Goal: Obtain resource: Download file/media

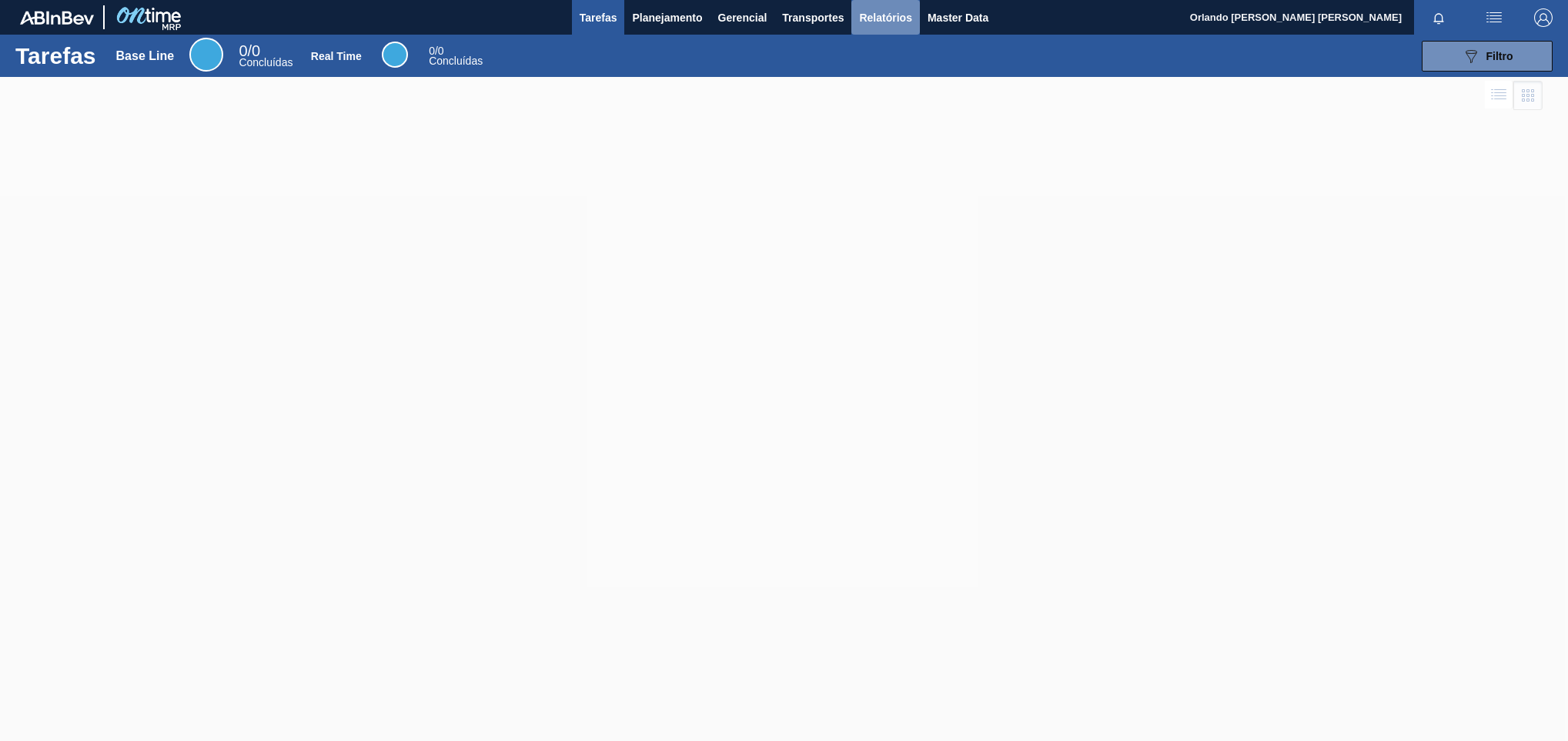
click at [871, 14] on span "Relatórios" at bounding box center [885, 17] width 52 height 18
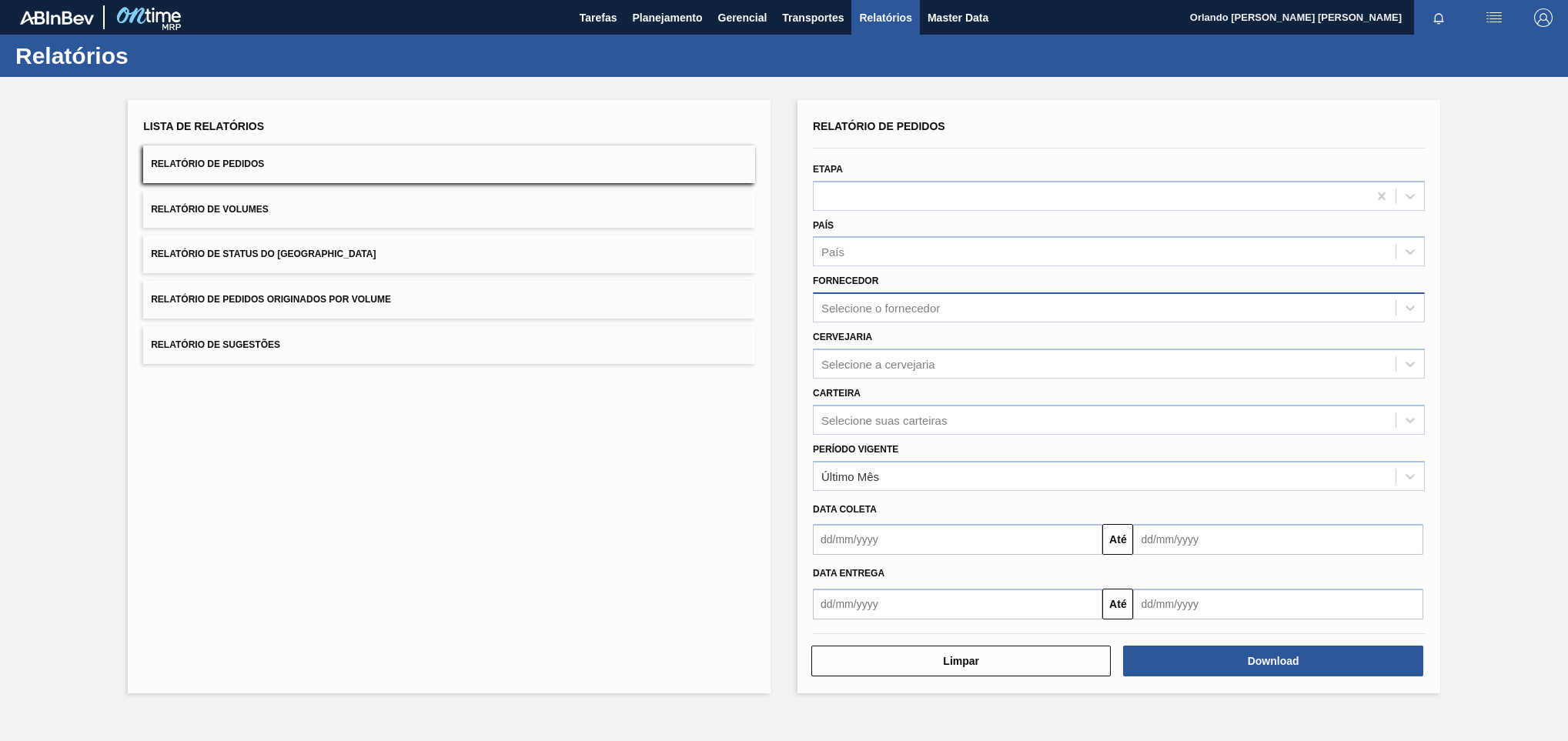
click at [931, 309] on div "Selecione o fornecedor" at bounding box center [881, 308] width 119 height 13
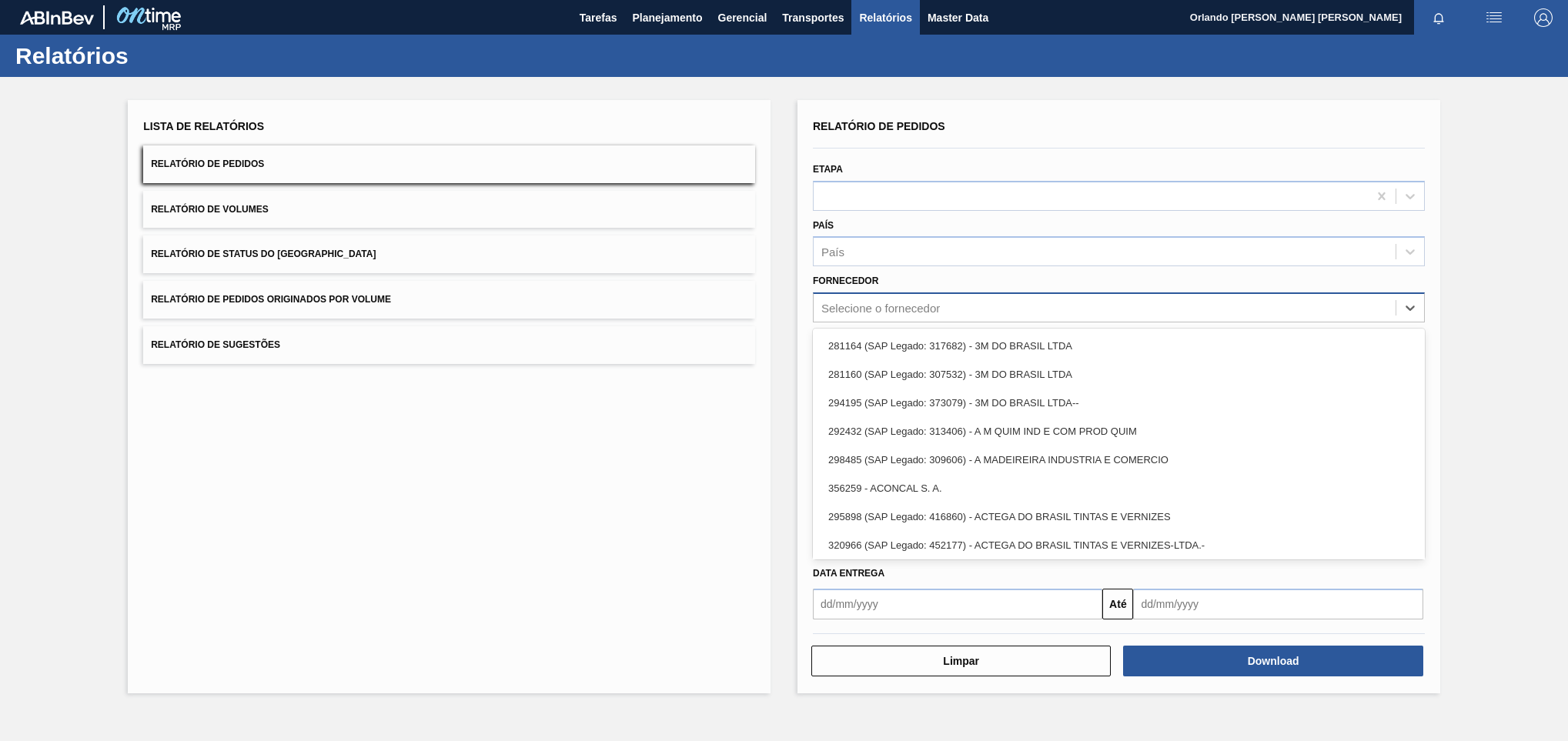
paste input "301315"
type input "301315"
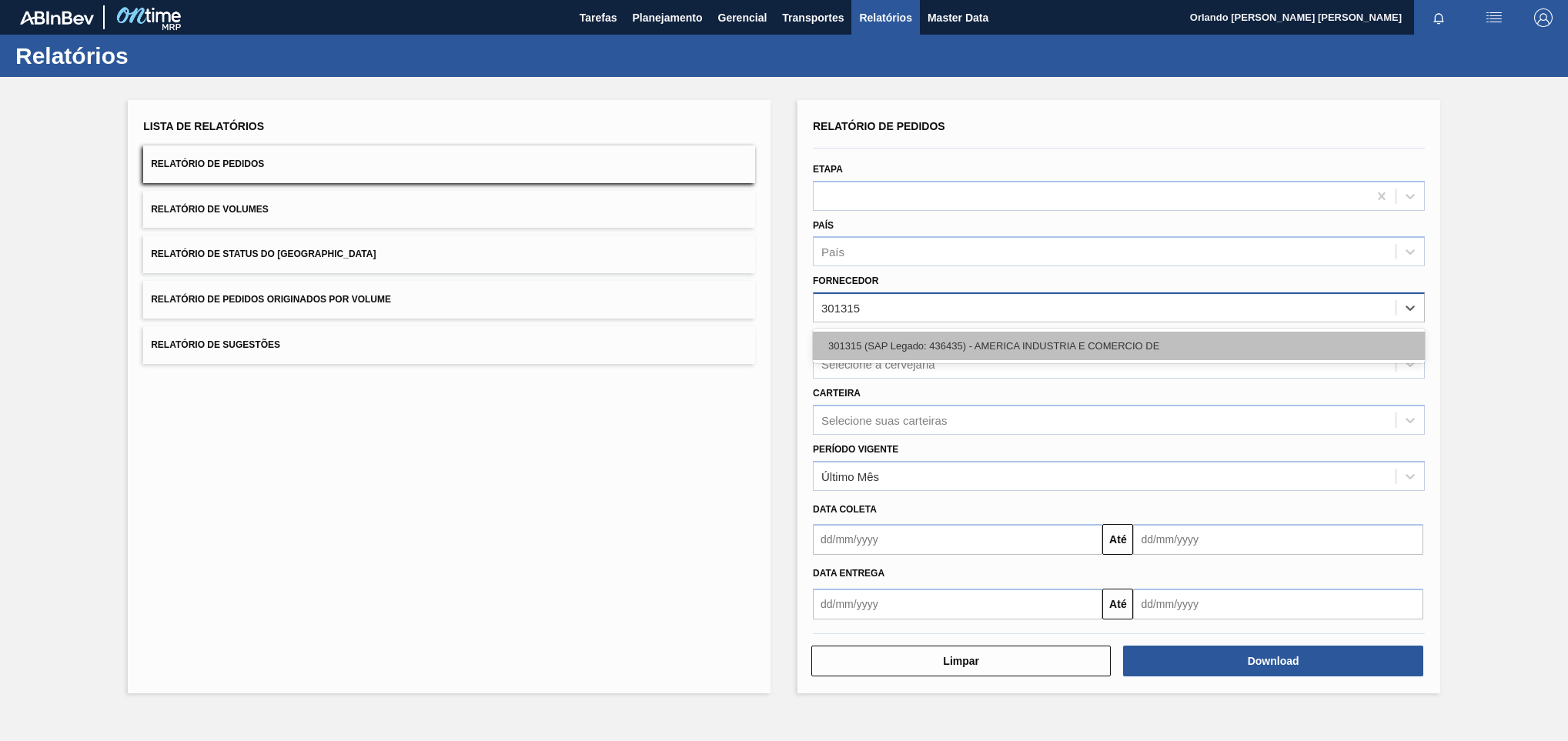
click at [927, 347] on div "301315 (SAP Legado: 436435) - AMERICA INDUSTRIA E COMERCIO DE" at bounding box center [1119, 346] width 612 height 28
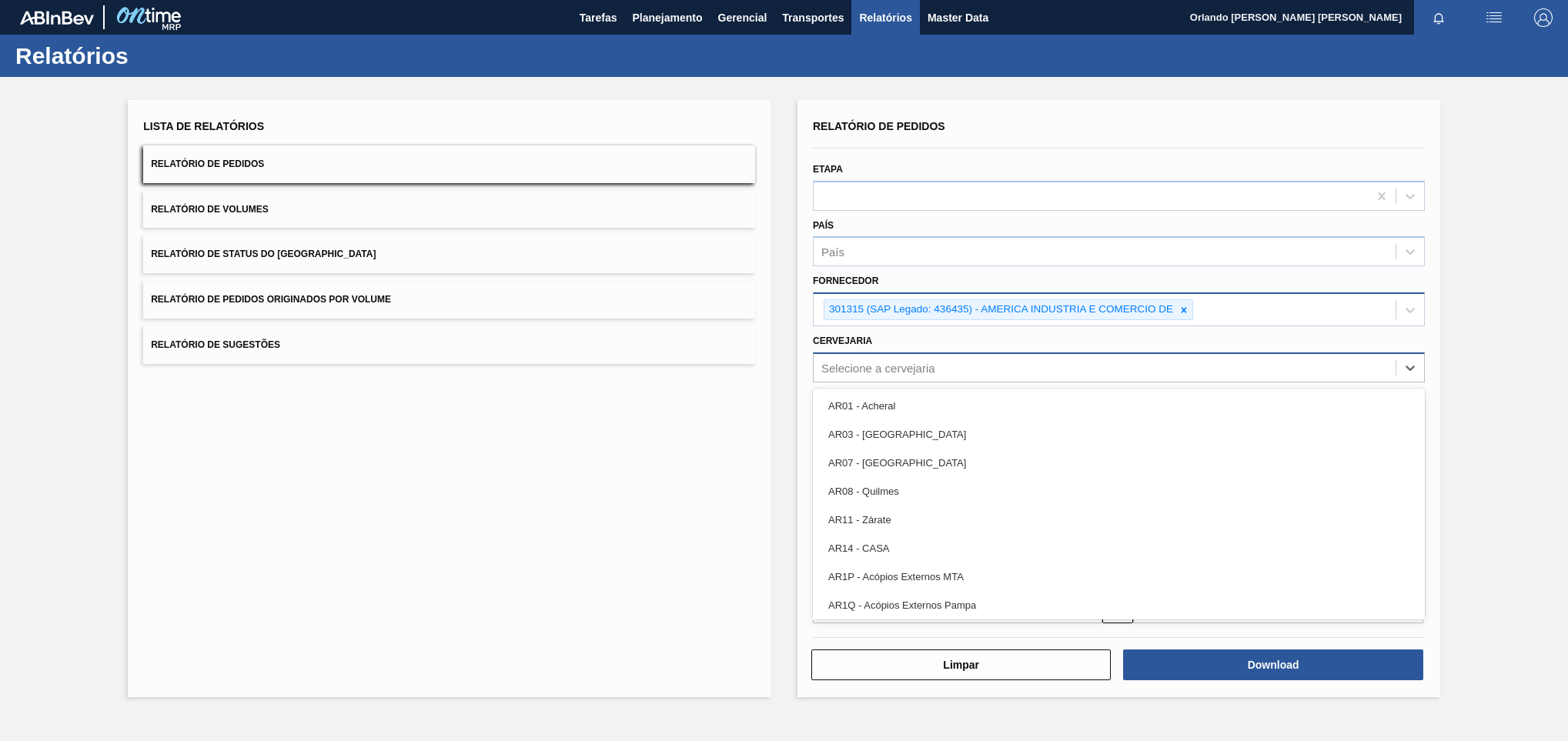
click at [910, 361] on div "Selecione a cervejaria" at bounding box center [878, 367] width 114 height 13
type input "BR20"
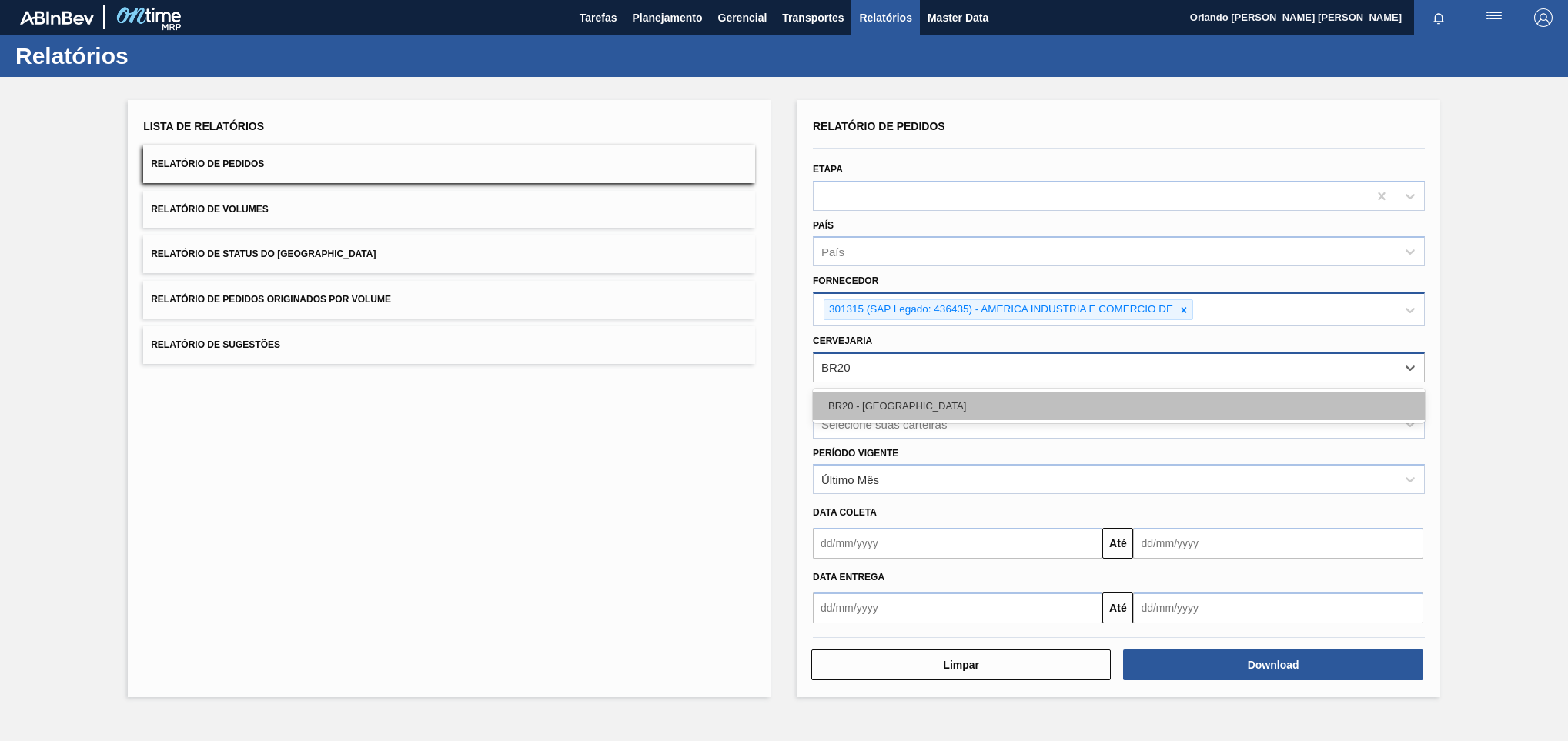
click at [940, 402] on div "BR20 - [GEOGRAPHIC_DATA]" at bounding box center [1119, 406] width 612 height 28
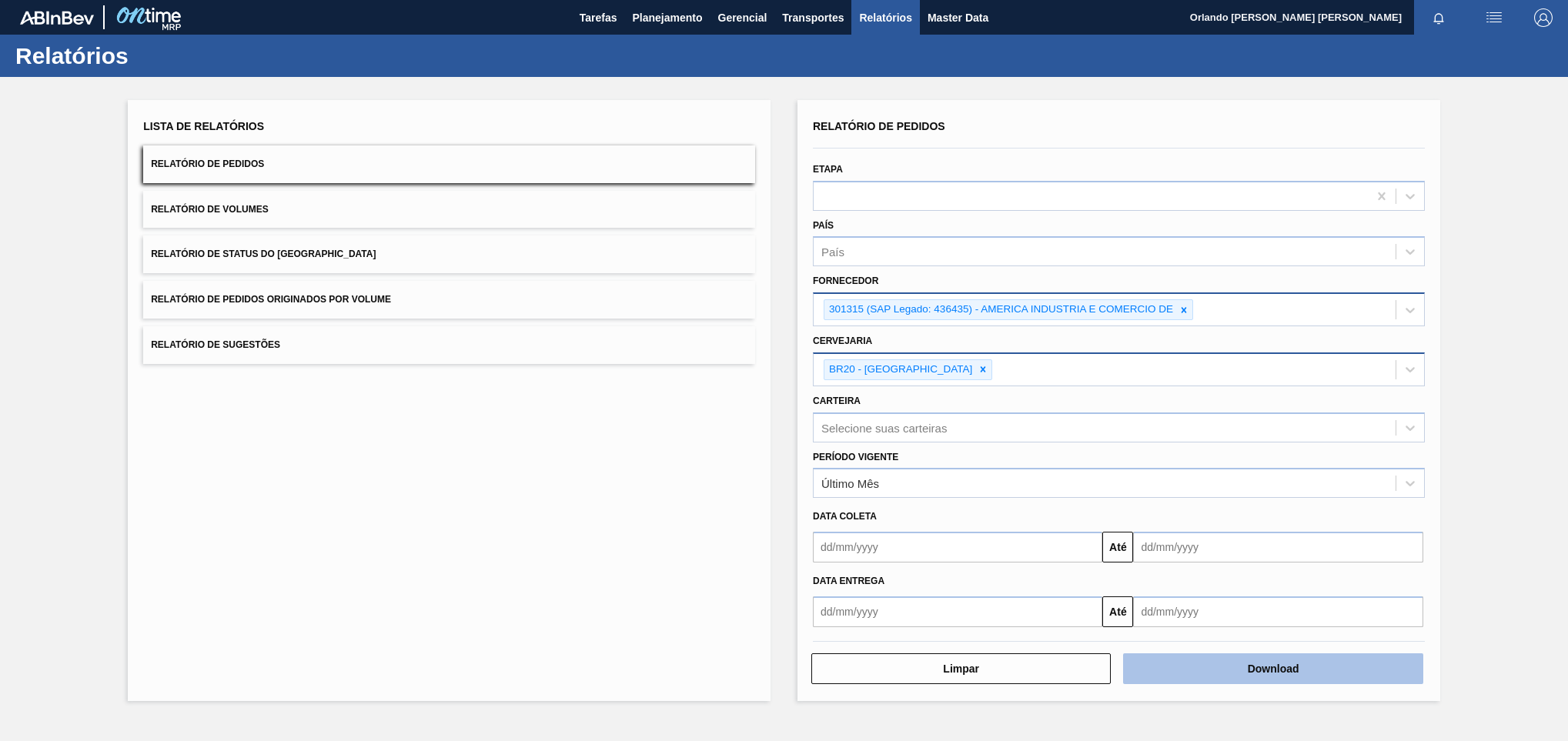
click at [1197, 684] on button "Download" at bounding box center [1273, 668] width 299 height 31
